Goal: Communication & Community: Answer question/provide support

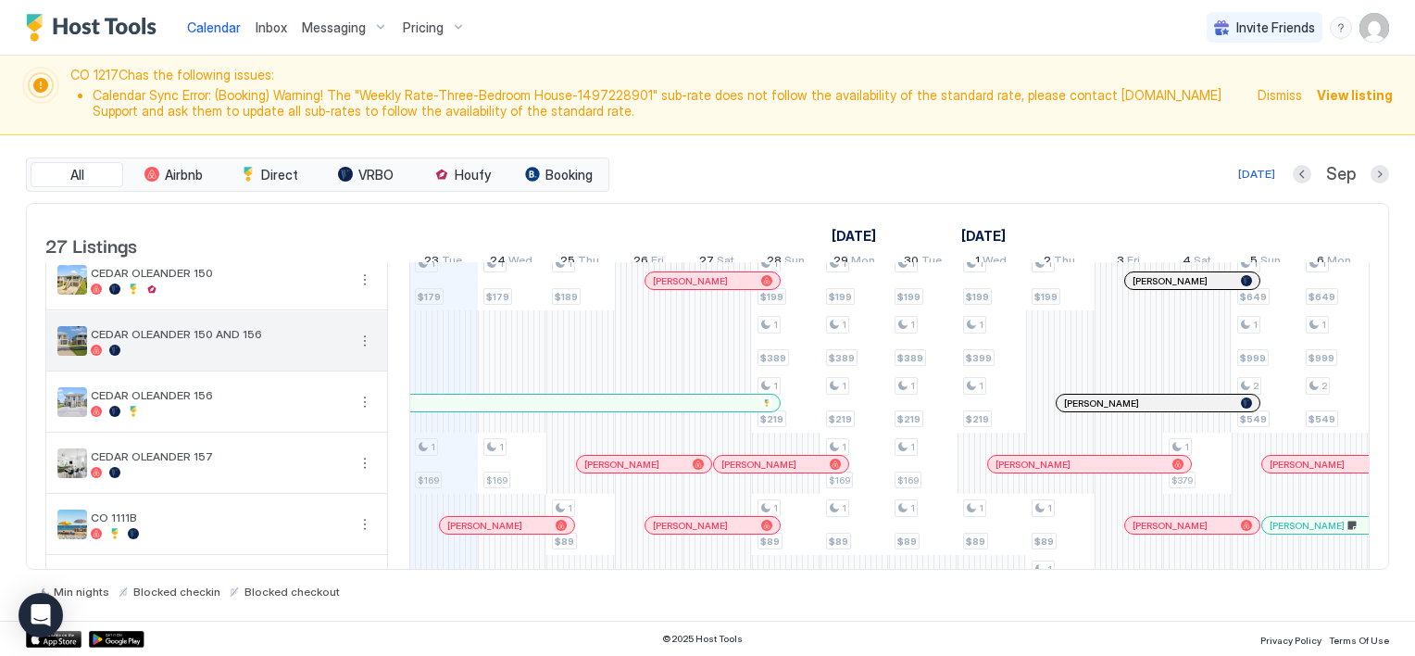
scroll to position [741, 0]
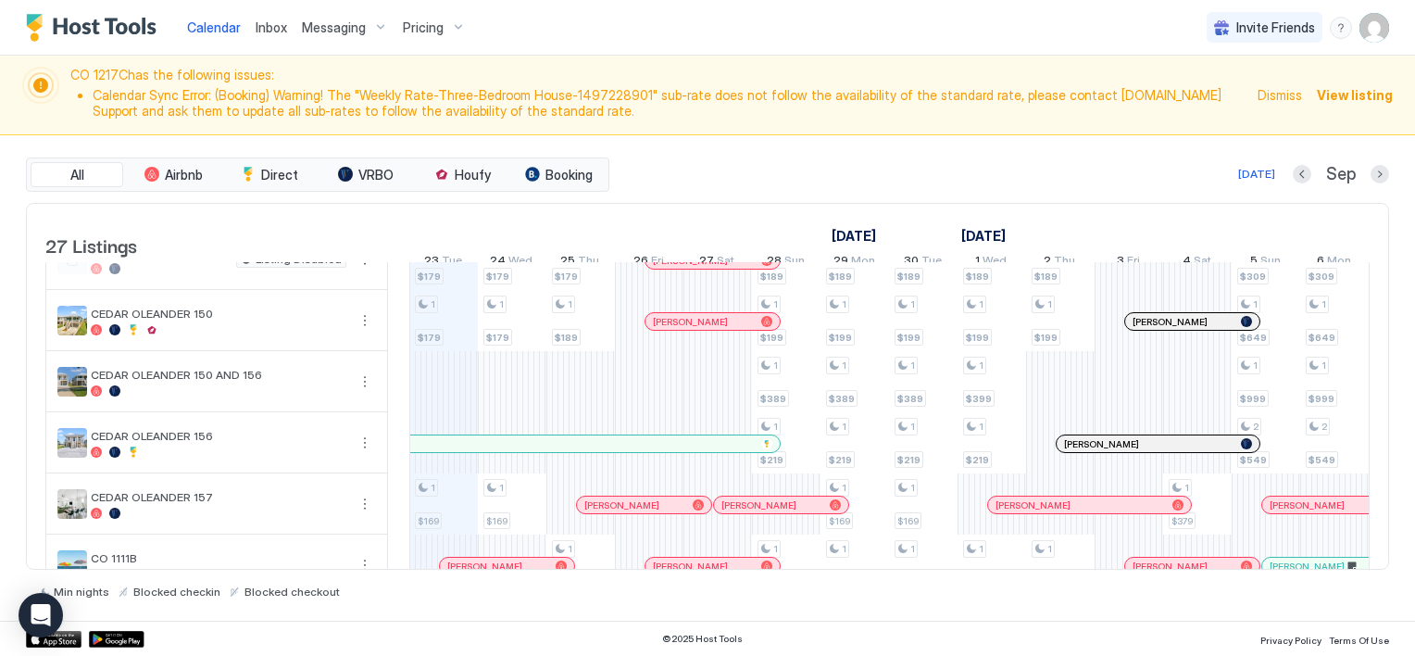
click at [667, 329] on div at bounding box center [667, 321] width 15 height 15
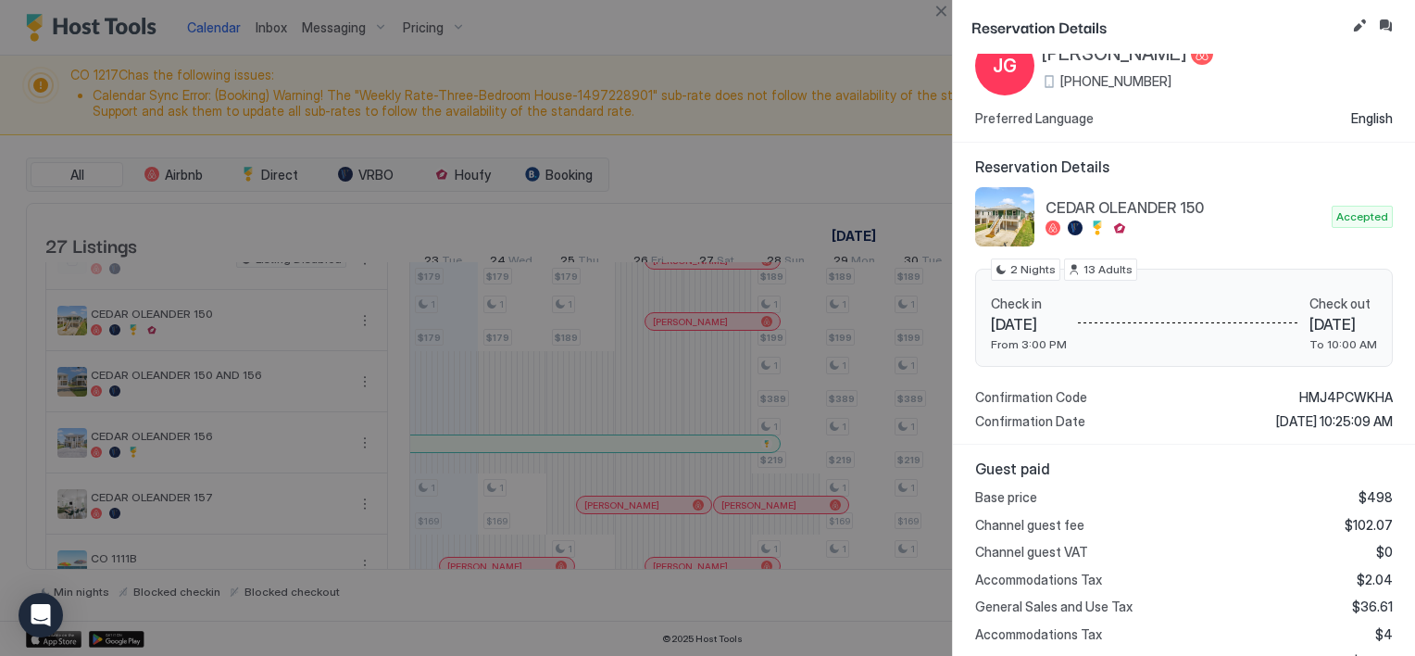
scroll to position [0, 0]
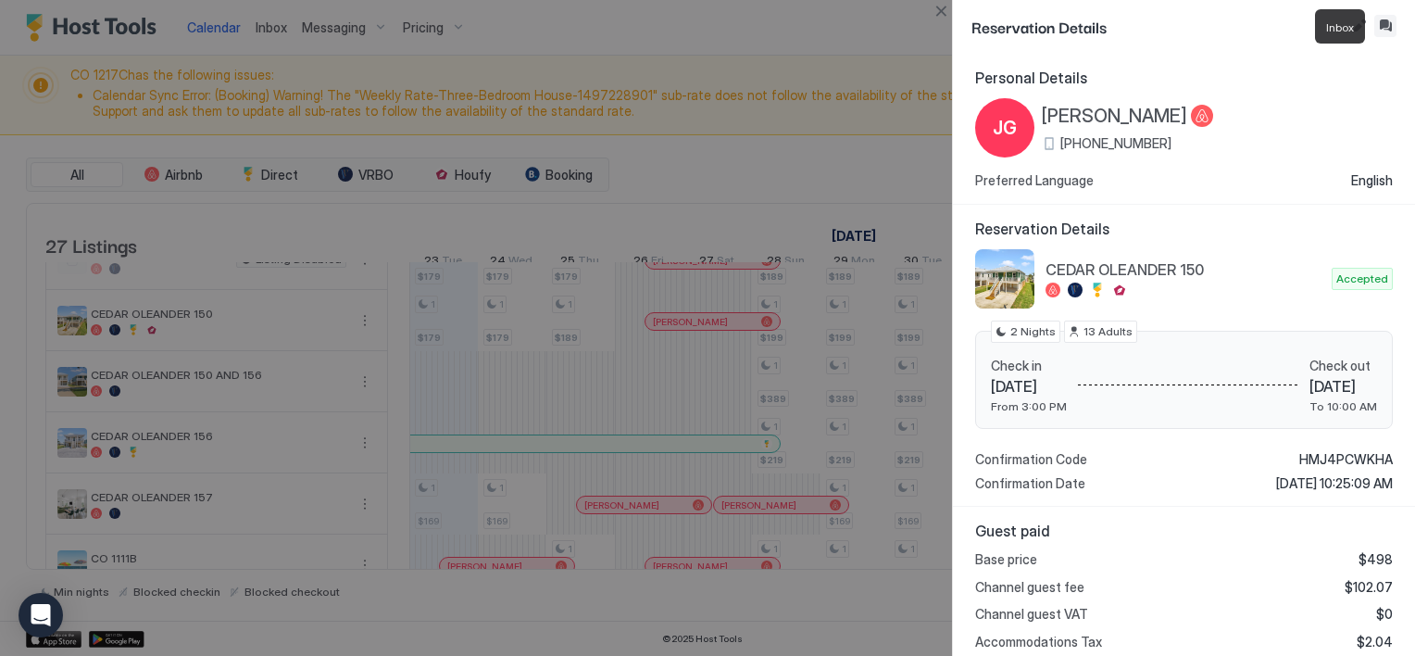
click at [1383, 26] on button "Inbox" at bounding box center [1385, 26] width 22 height 22
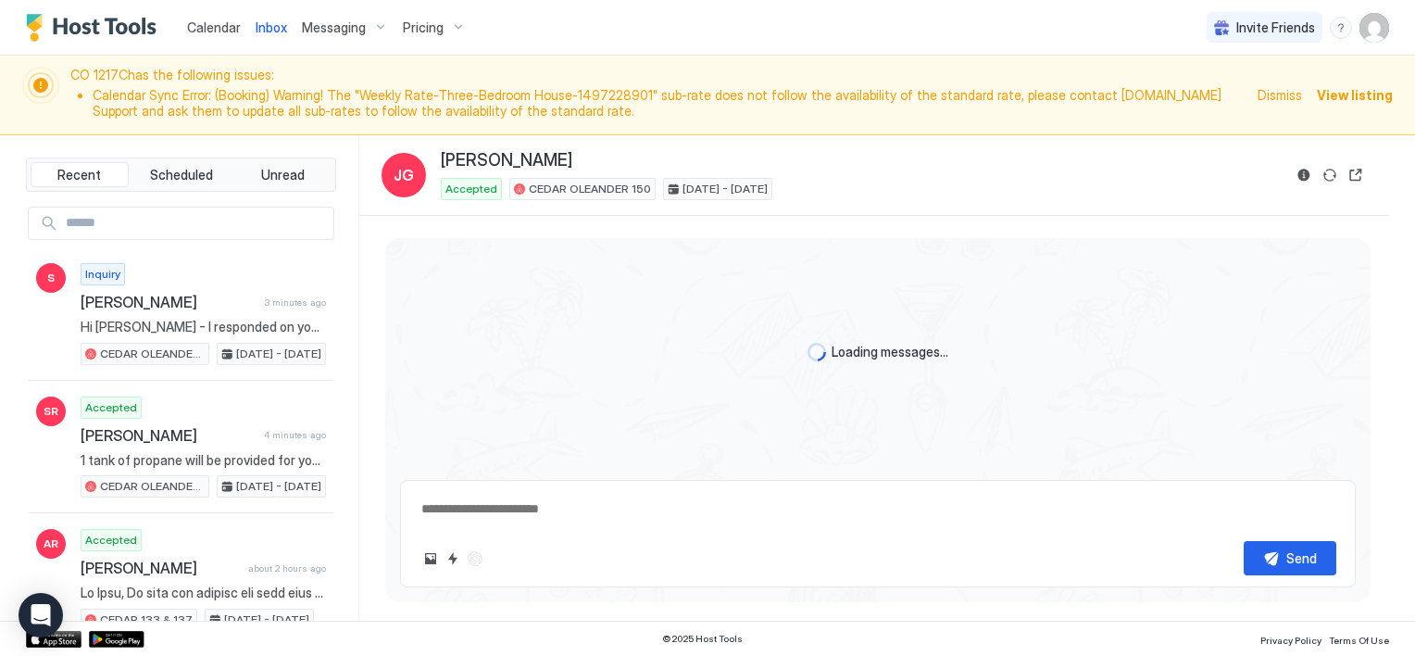
type textarea "*"
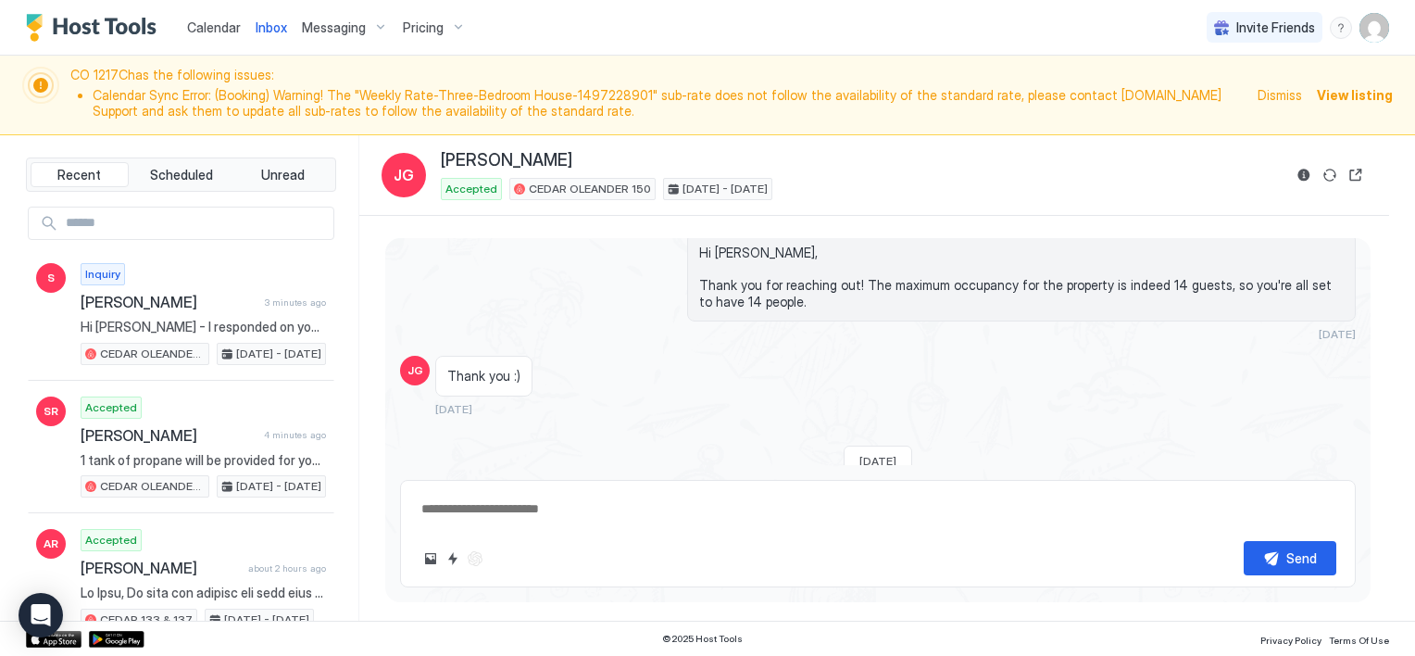
drag, startPoint x: 206, startPoint y: 22, endPoint x: 293, endPoint y: 94, distance: 113.1
click at [206, 22] on span "Calendar" at bounding box center [214, 27] width 54 height 16
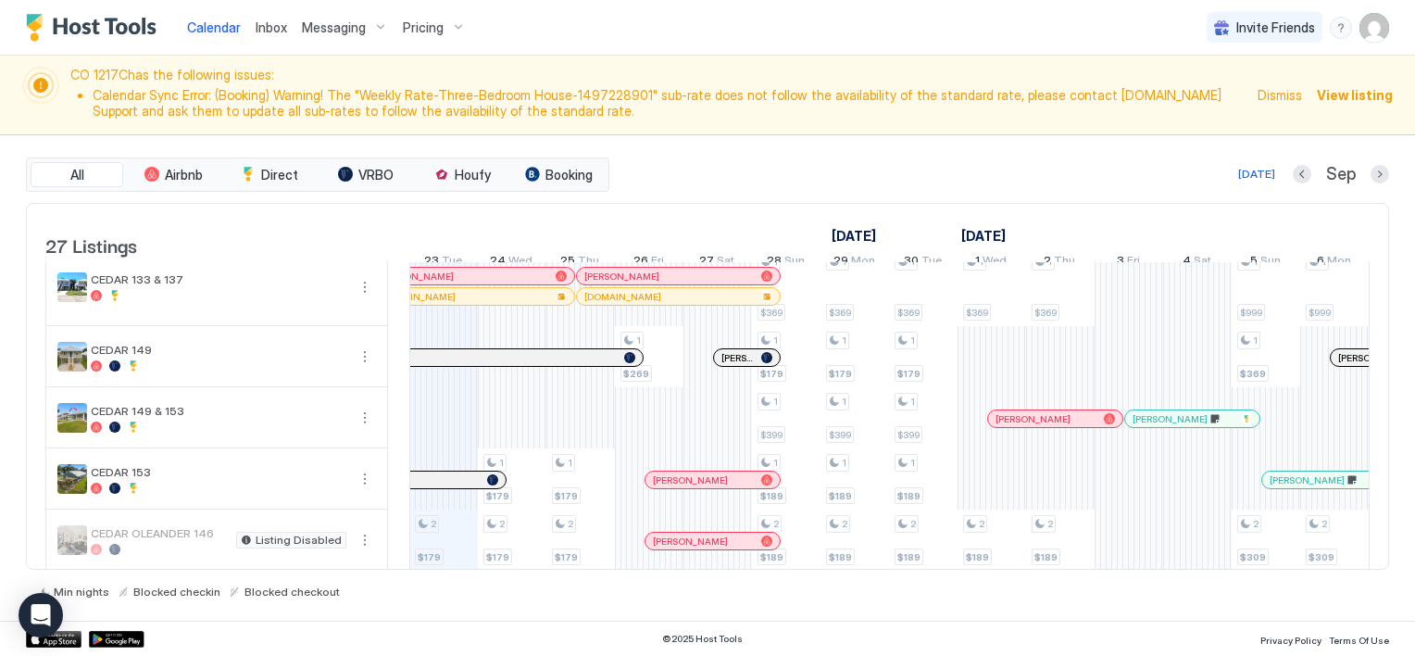
scroll to position [370, 0]
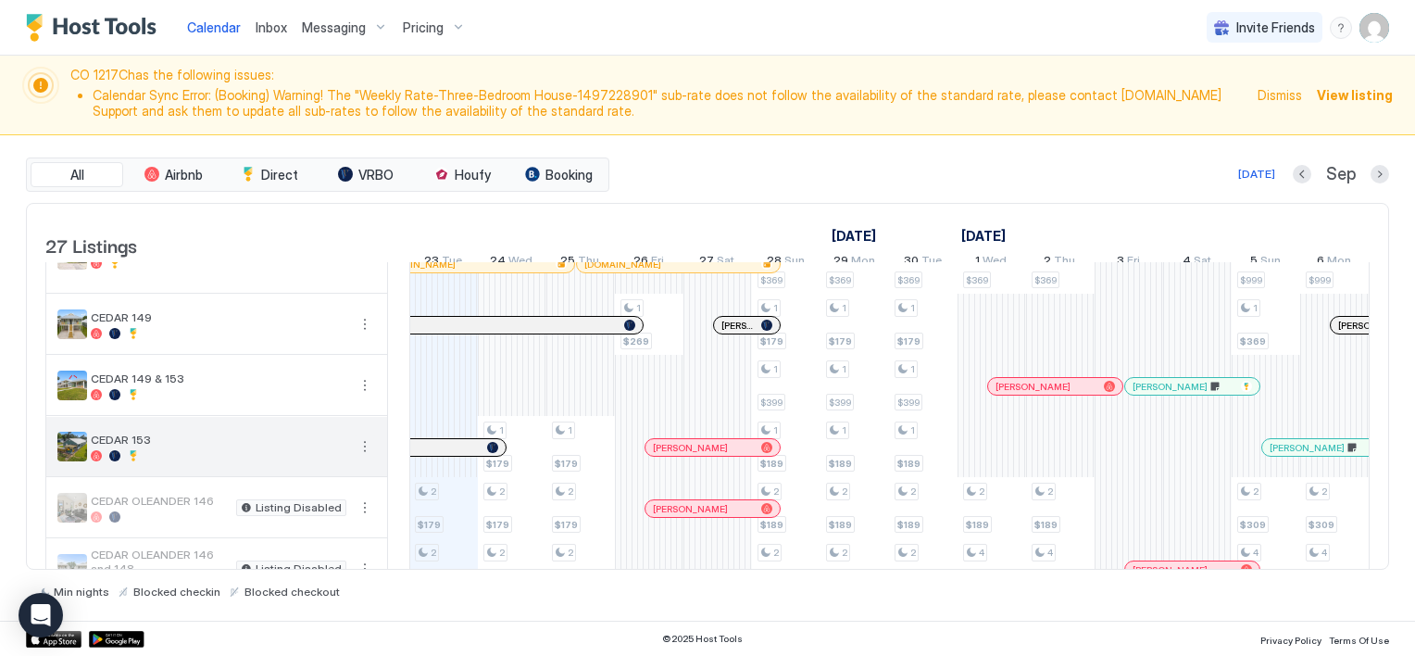
click at [364, 456] on button "More options" at bounding box center [365, 446] width 22 height 22
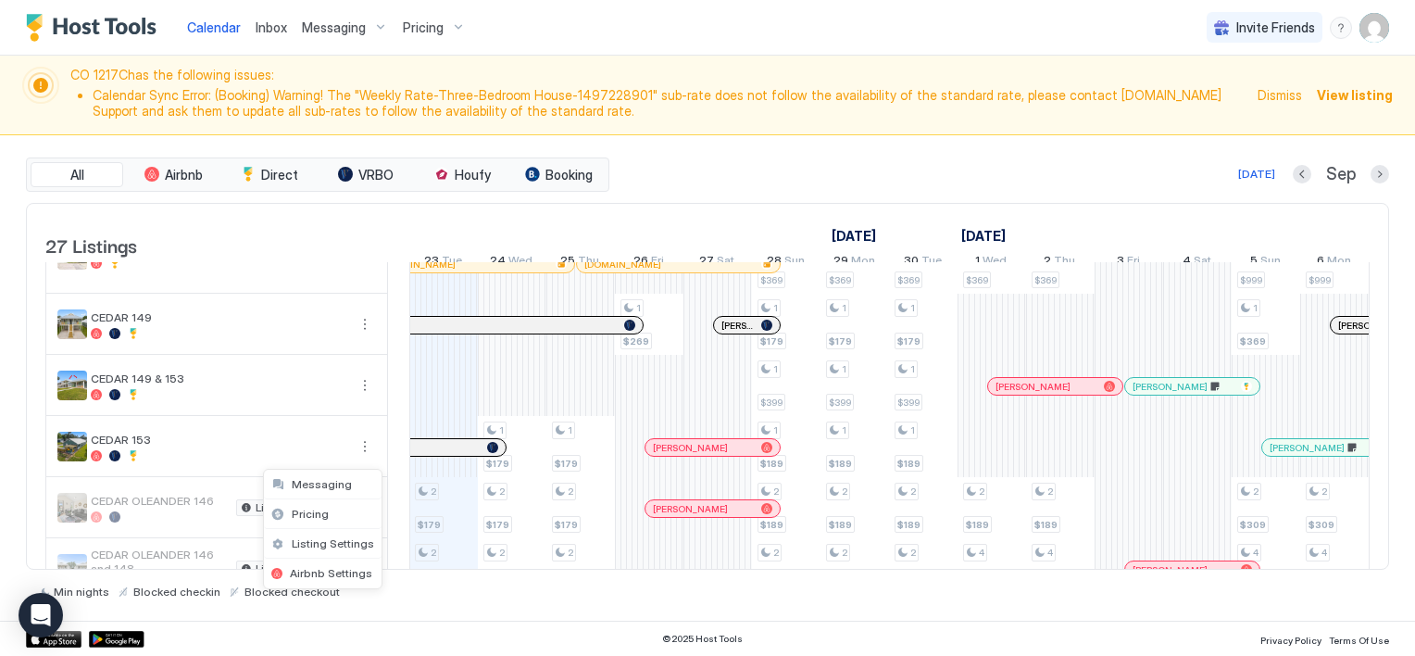
click at [707, 457] on div at bounding box center [707, 328] width 1415 height 656
click at [709, 455] on div at bounding box center [710, 447] width 15 height 15
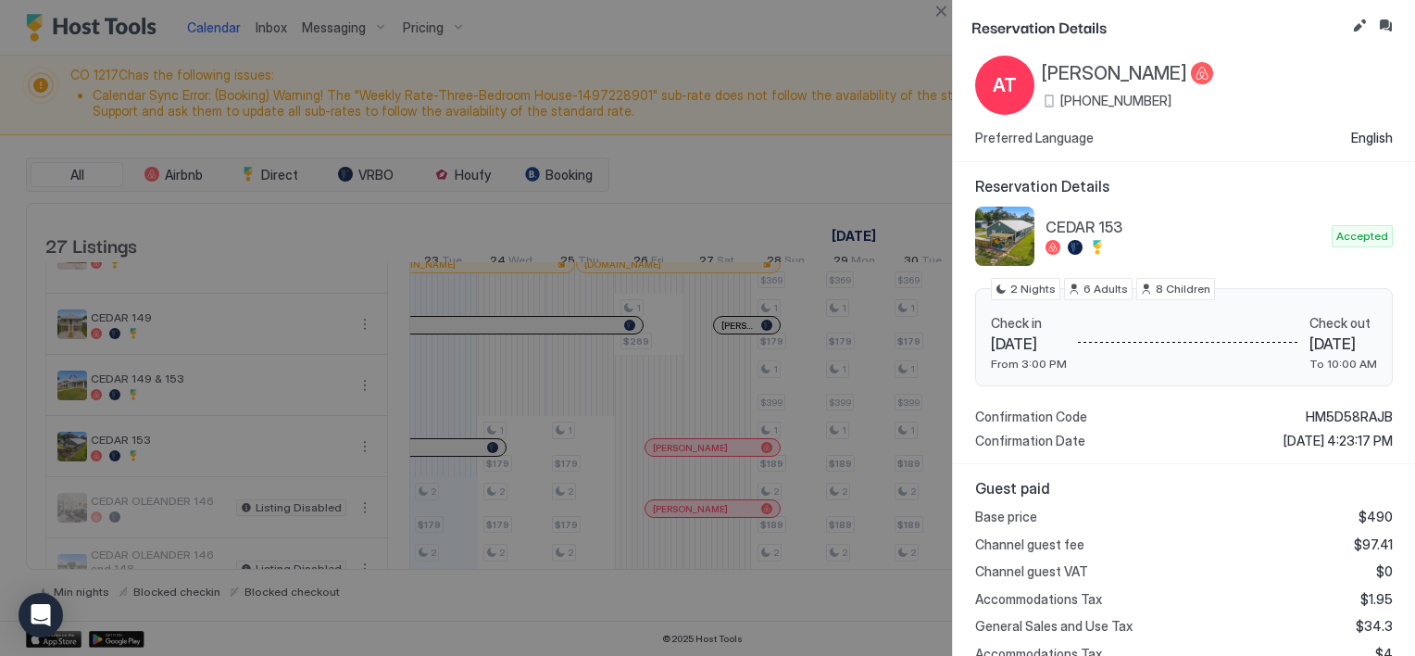
scroll to position [0, 0]
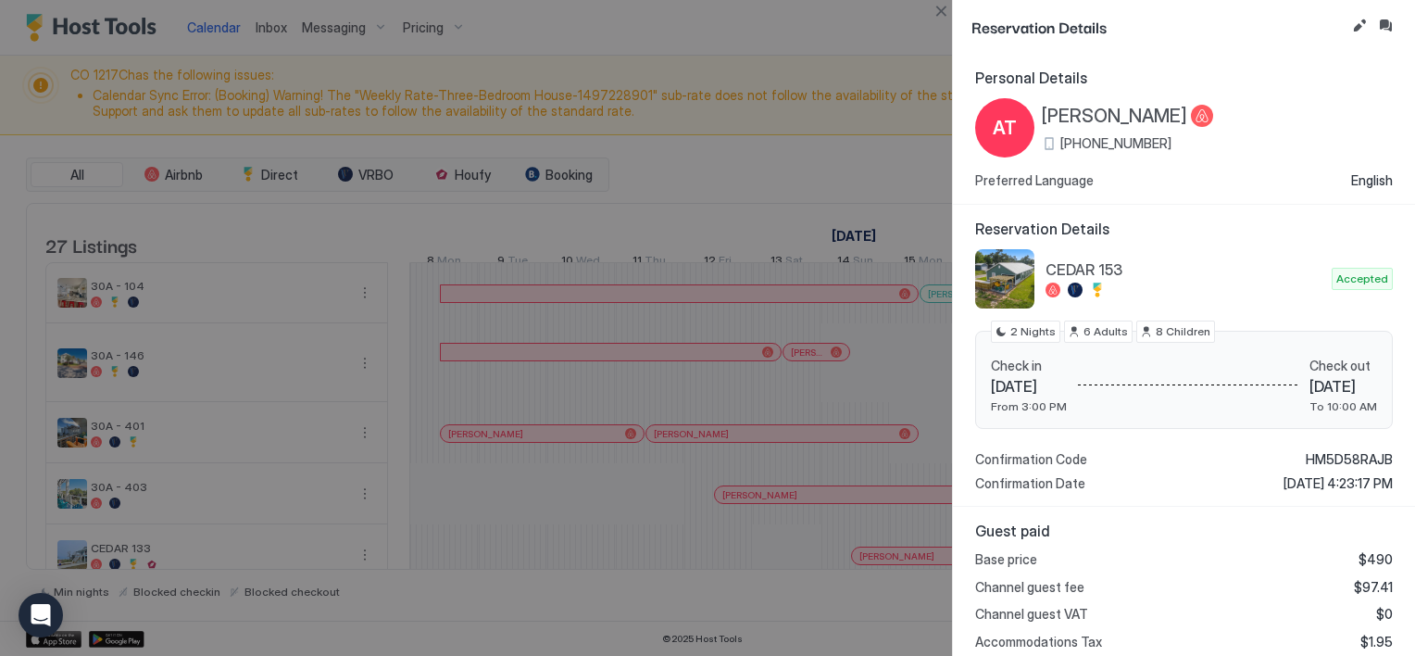
scroll to position [0, 1029]
